Goal: Find specific page/section: Find specific page/section

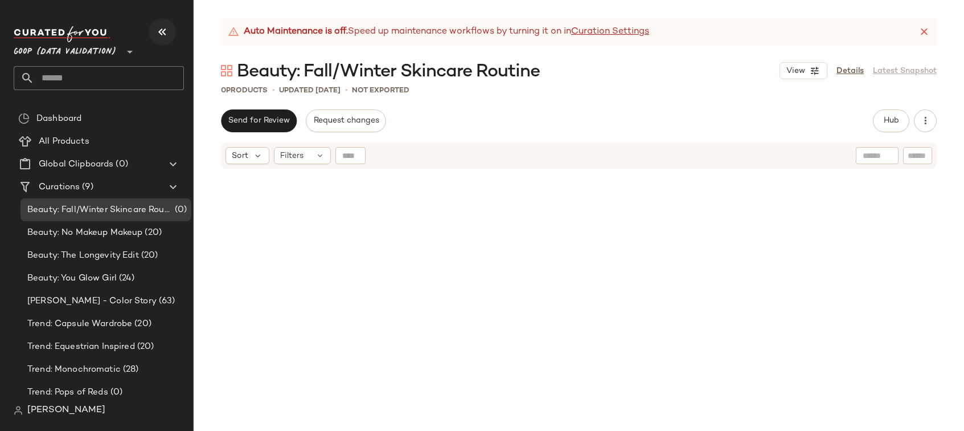
click at [156, 31] on icon "button" at bounding box center [163, 32] width 14 height 14
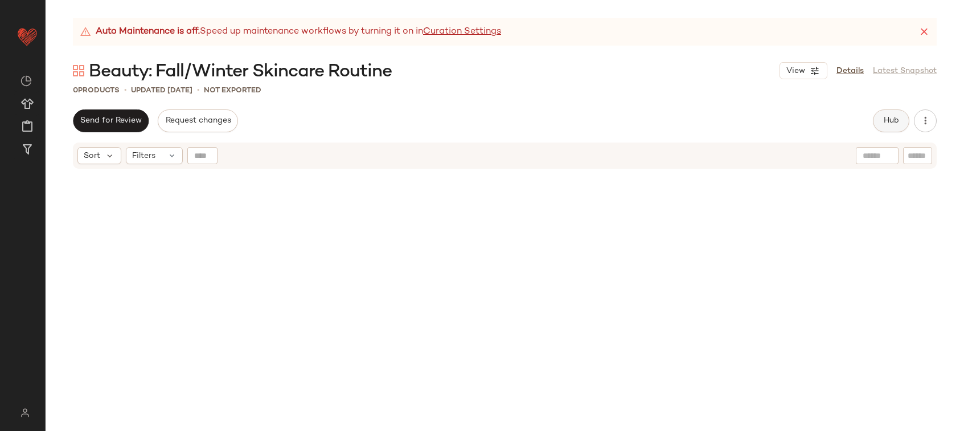
click at [877, 116] on button "Hub" at bounding box center [891, 120] width 36 height 23
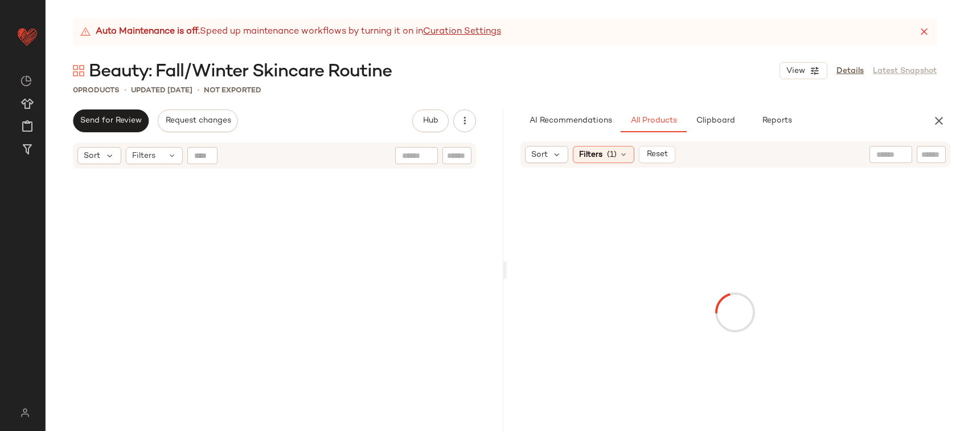
click at [897, 157] on div at bounding box center [891, 154] width 43 height 17
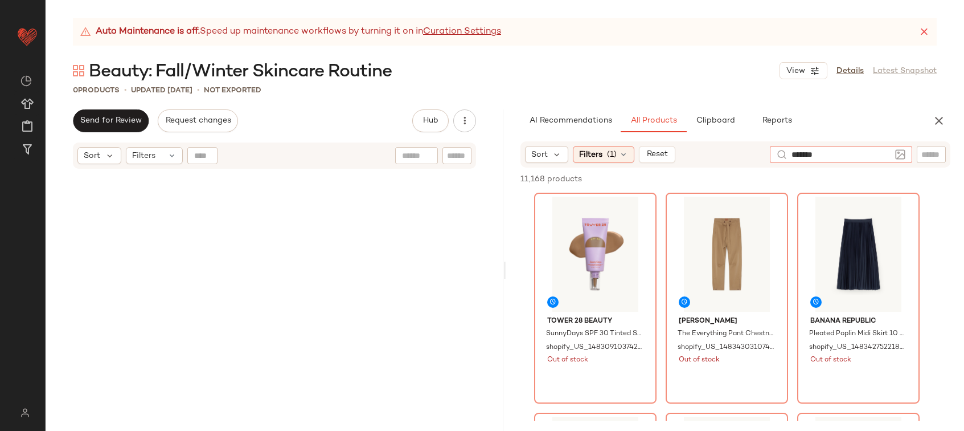
type input "********"
